Goal: Task Accomplishment & Management: Manage account settings

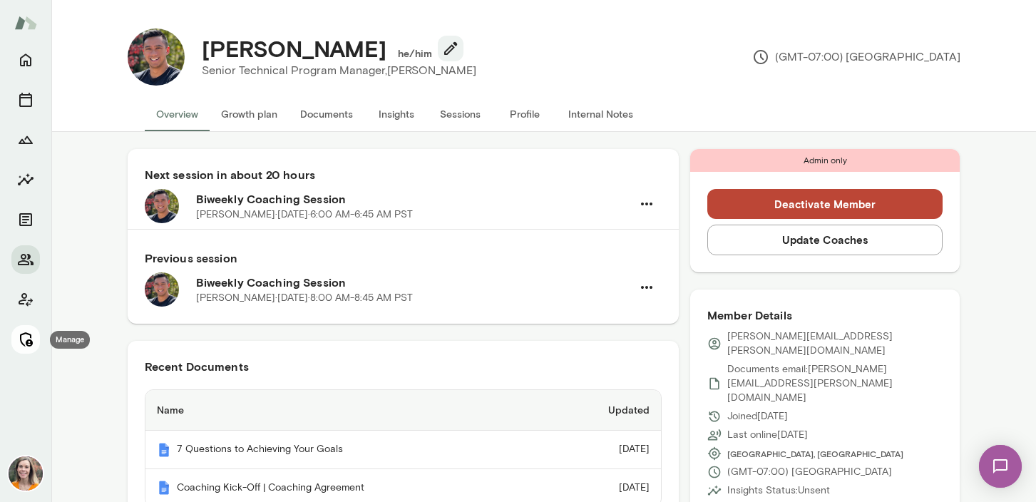
click at [25, 347] on icon "Manage" at bounding box center [25, 339] width 17 height 17
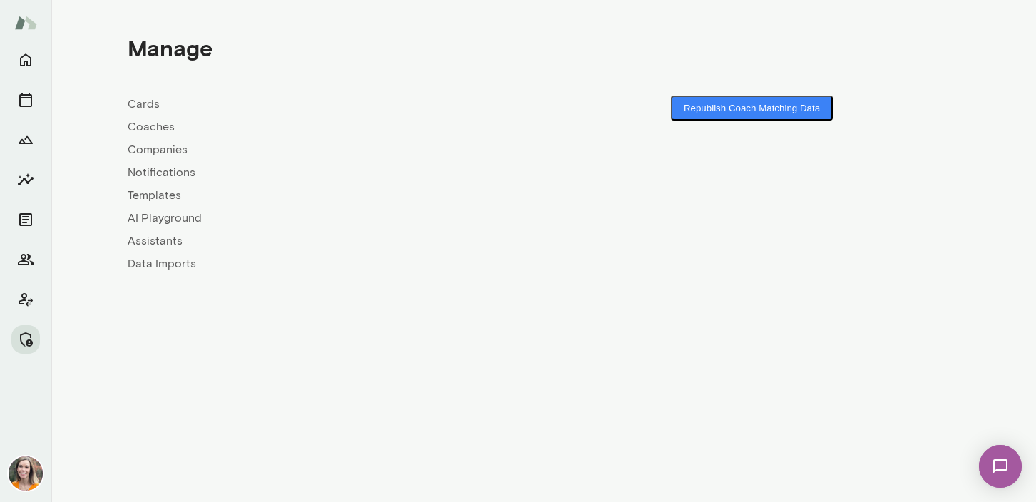
click at [162, 126] on link "Coaches" at bounding box center [336, 126] width 416 height 17
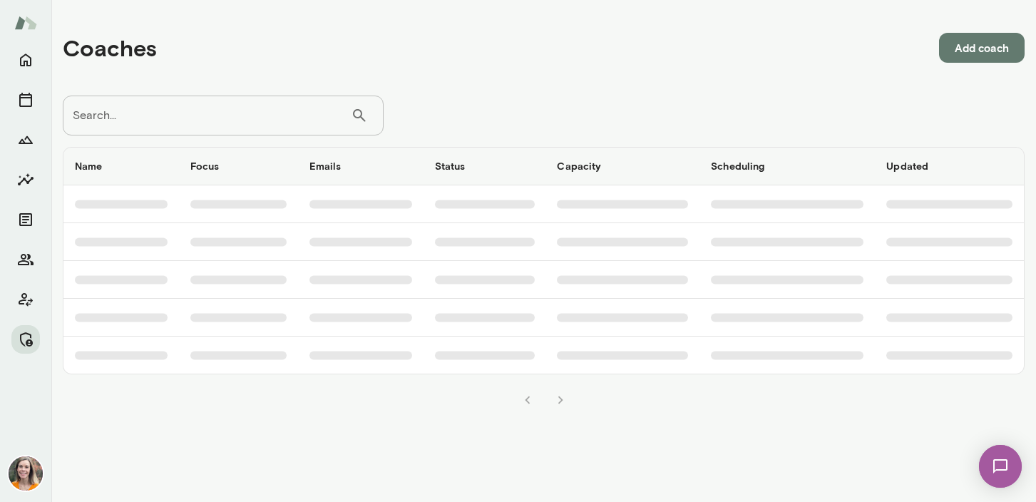
click at [216, 107] on input "Search..." at bounding box center [207, 116] width 288 height 40
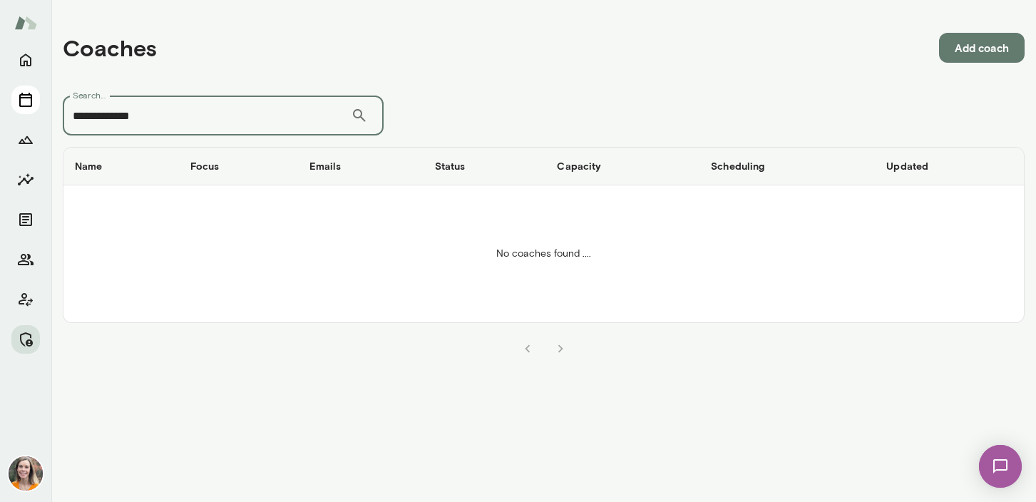
drag, startPoint x: 157, startPoint y: 121, endPoint x: 31, endPoint y: 112, distance: 126.5
click at [31, 112] on div "**********" at bounding box center [518, 251] width 1036 height 502
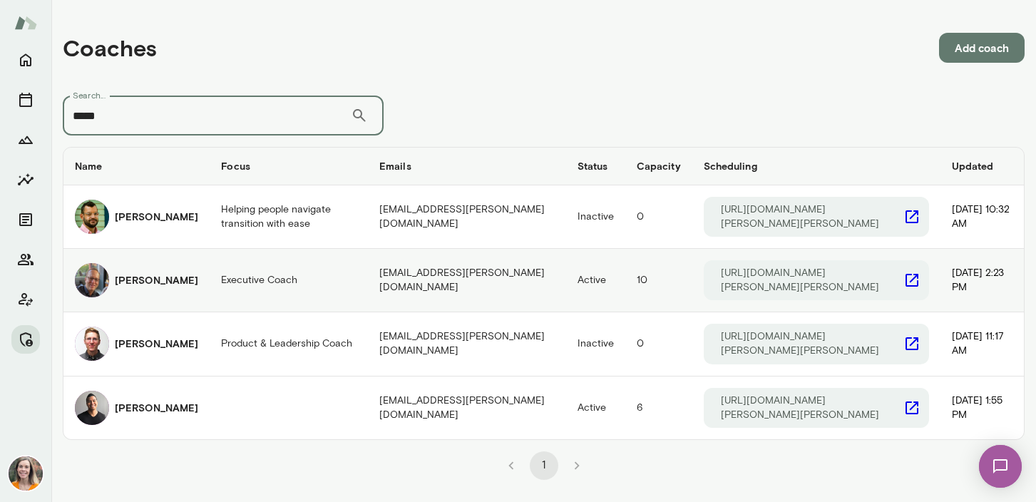
type input "*****"
click at [131, 273] on h6 "[PERSON_NAME]" at bounding box center [156, 280] width 83 height 14
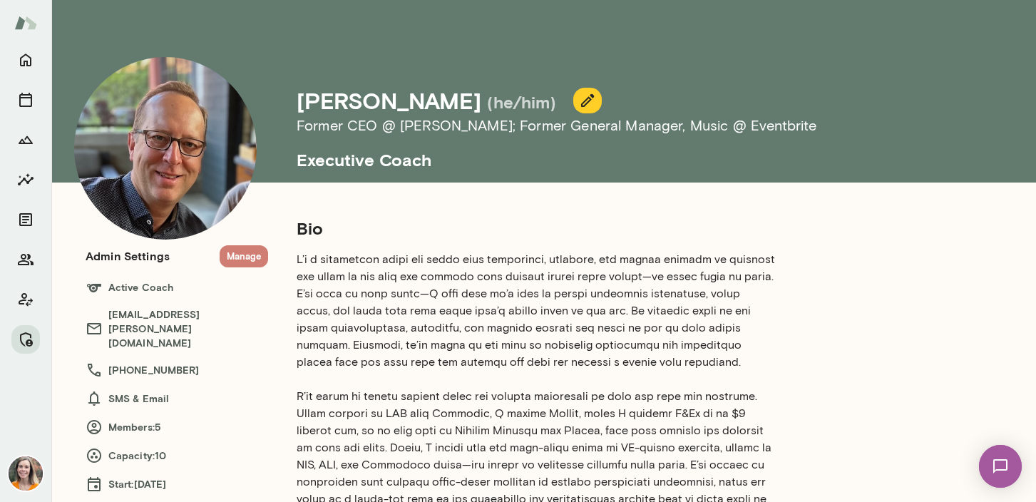
click at [242, 259] on button "Manage" at bounding box center [244, 256] width 48 height 22
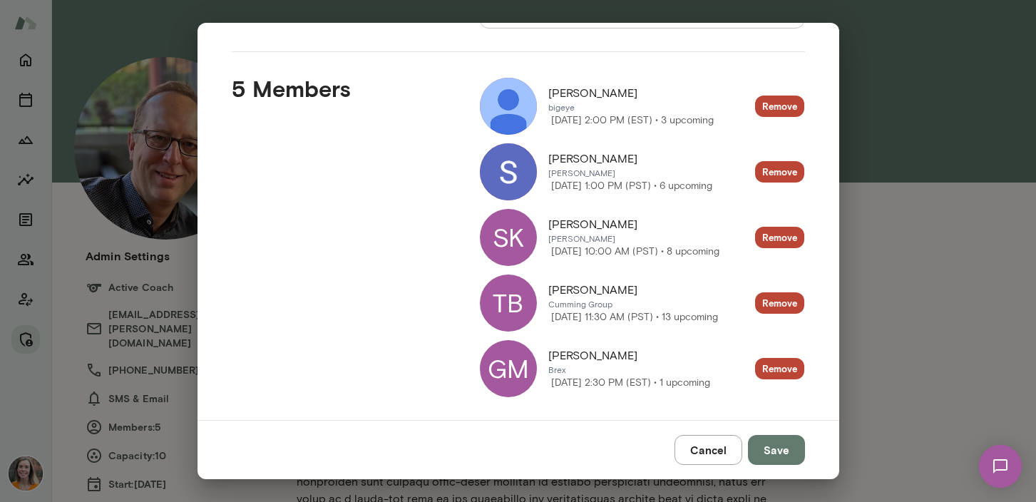
scroll to position [176, 0]
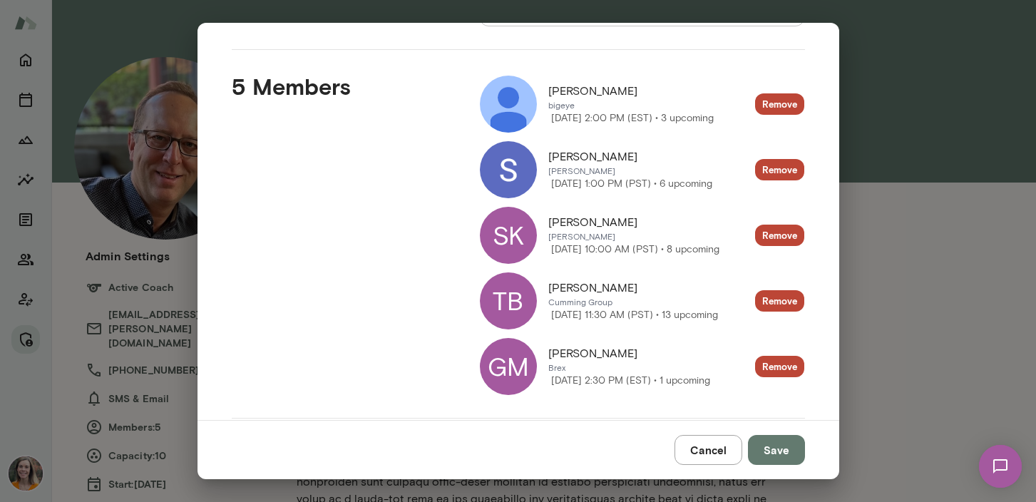
click at [516, 103] on img at bounding box center [508, 104] width 57 height 57
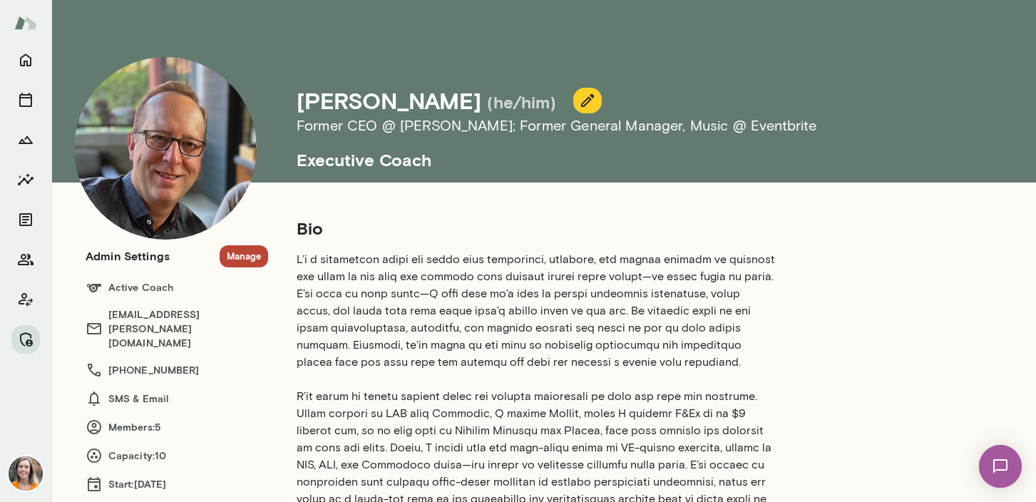
click at [243, 257] on button "Manage" at bounding box center [244, 256] width 48 height 22
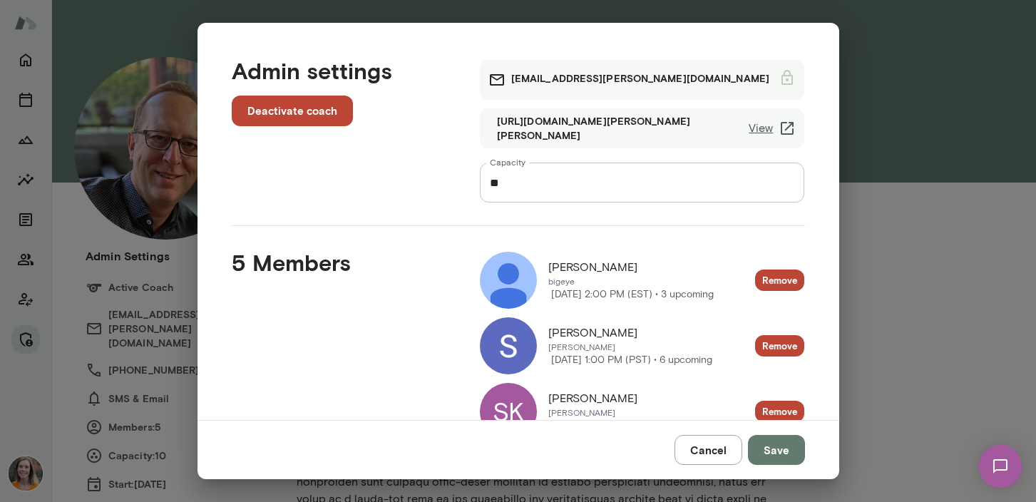
click at [509, 347] on img at bounding box center [508, 345] width 57 height 57
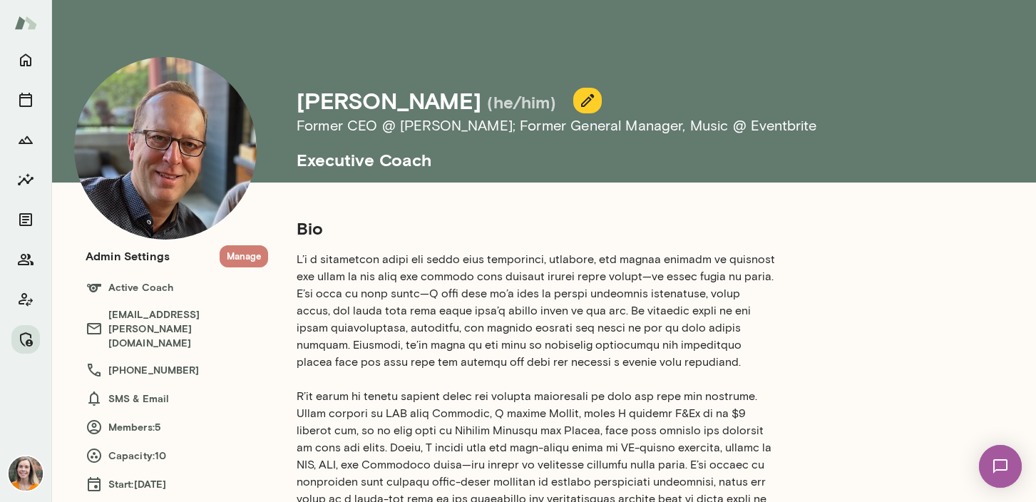
click at [240, 250] on button "Manage" at bounding box center [244, 256] width 48 height 22
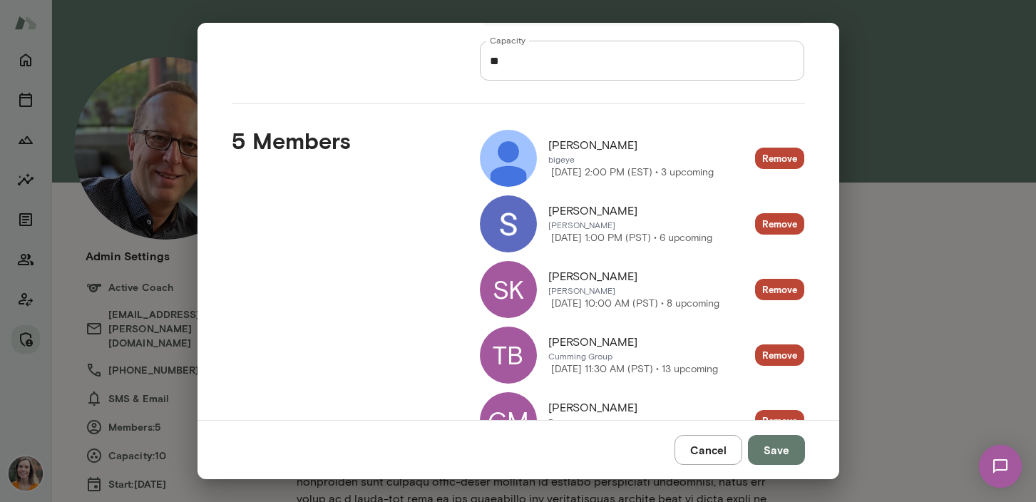
scroll to position [123, 0]
click at [516, 288] on div "SK" at bounding box center [508, 288] width 57 height 57
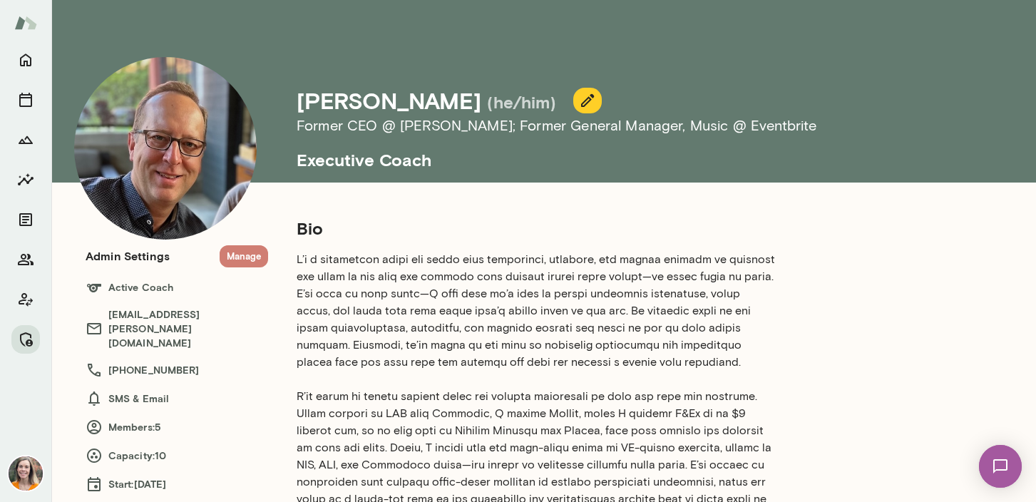
click at [244, 255] on button "Manage" at bounding box center [244, 256] width 48 height 22
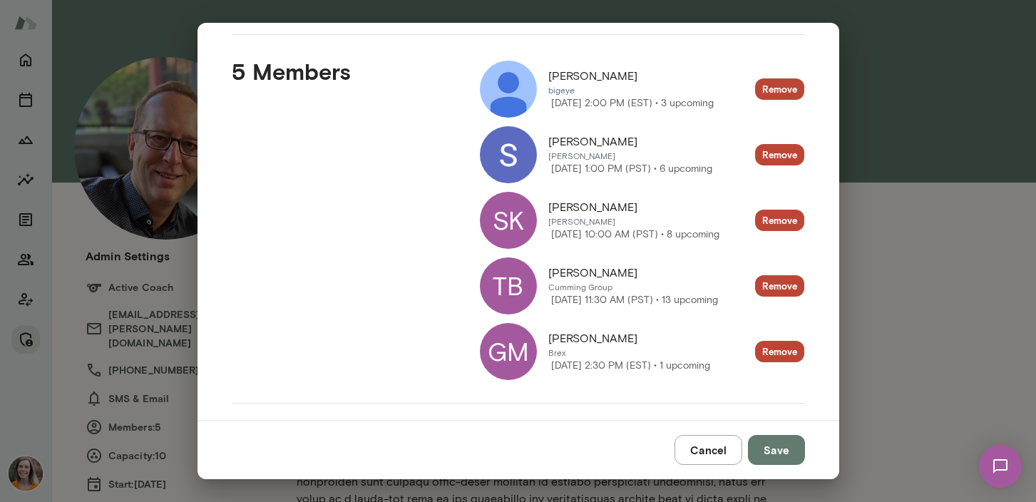
scroll to position [193, 0]
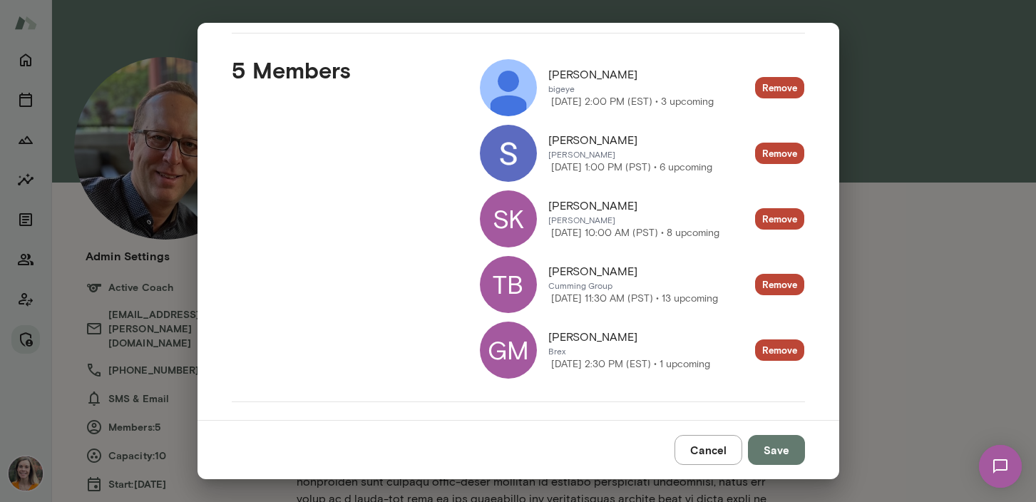
click at [520, 278] on div "TB" at bounding box center [508, 284] width 57 height 57
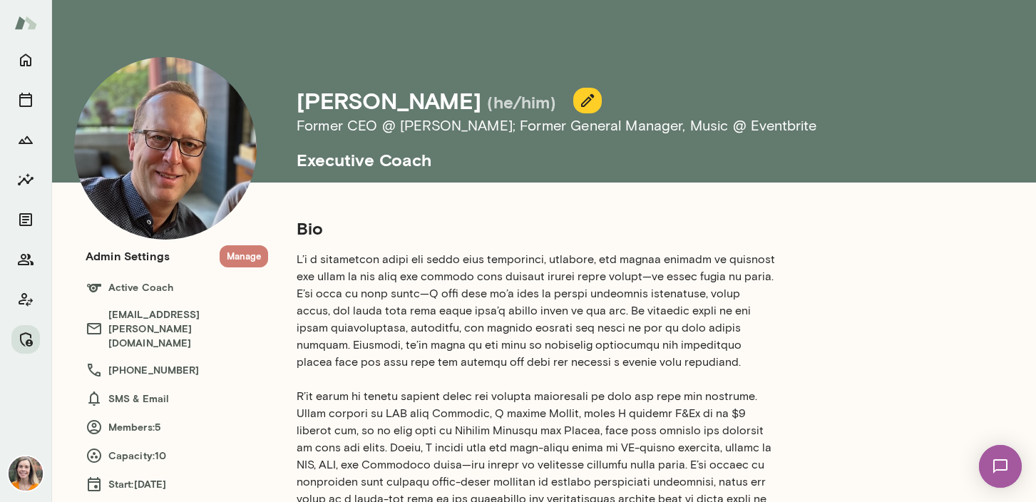
click at [240, 253] on button "Manage" at bounding box center [244, 256] width 48 height 22
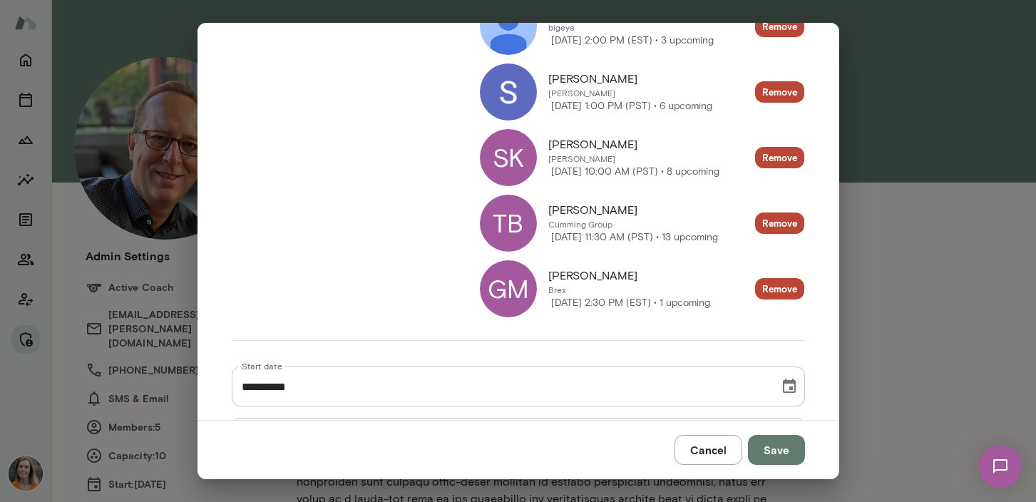
scroll to position [255, 0]
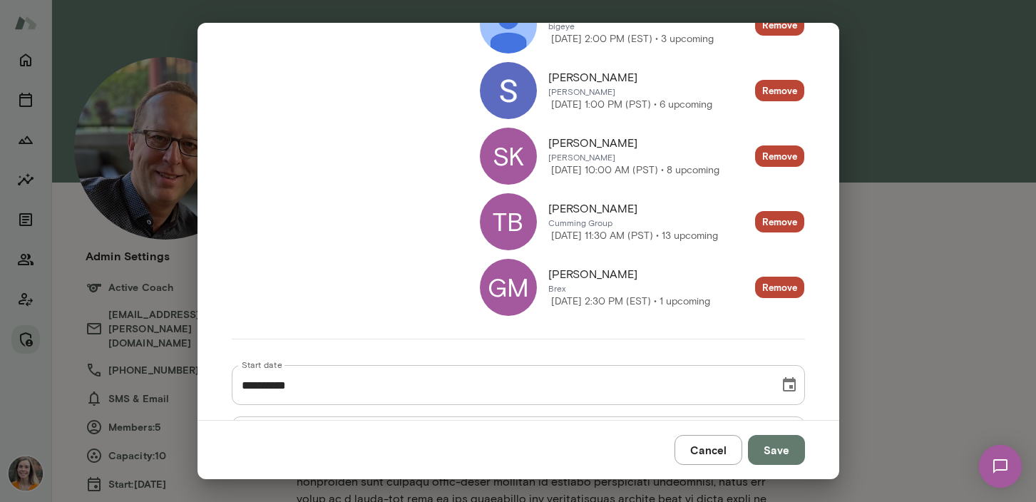
click at [501, 289] on div "GM" at bounding box center [508, 287] width 57 height 57
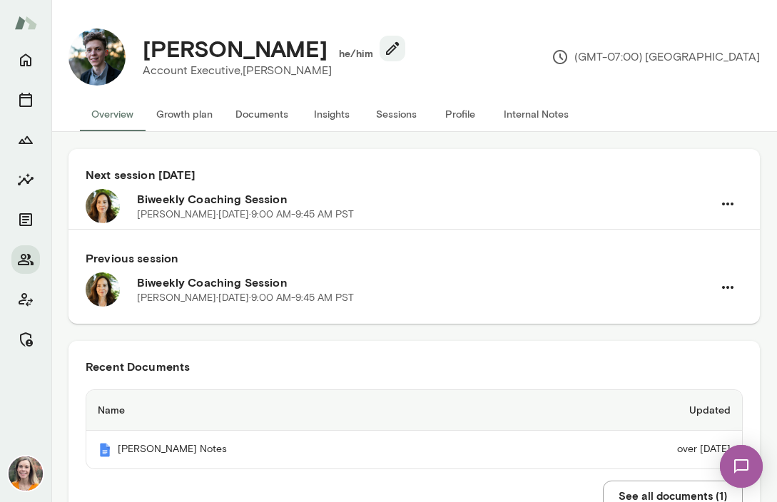
scroll to position [14, 0]
